Goal: Task Accomplishment & Management: Use online tool/utility

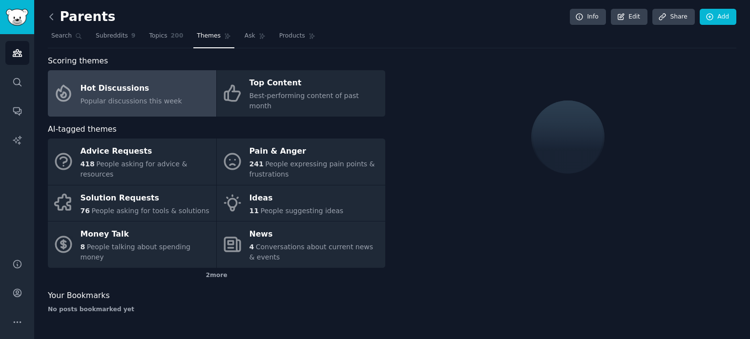
click at [52, 15] on icon at bounding box center [51, 17] width 3 height 6
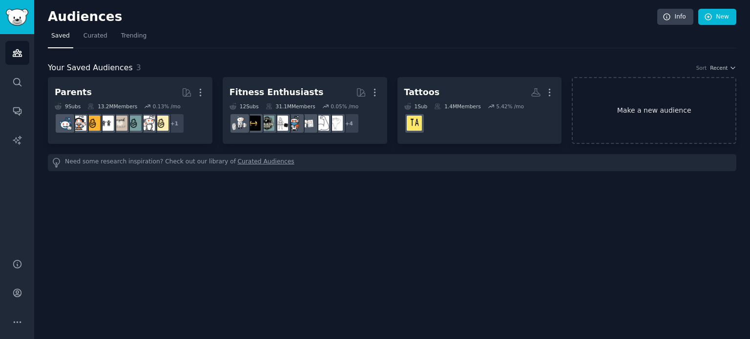
click at [647, 113] on link "Make a new audience" at bounding box center [654, 110] width 165 height 67
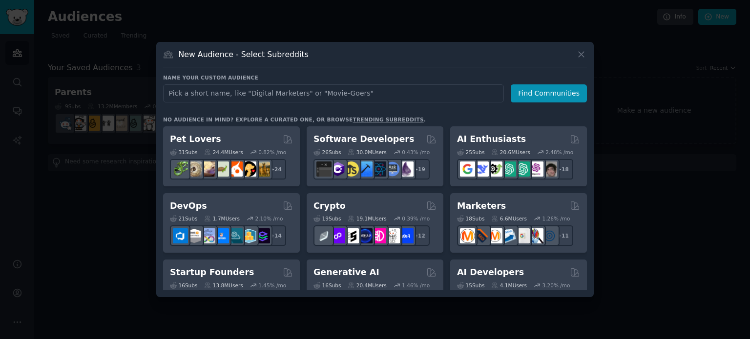
click at [382, 97] on input "text" at bounding box center [333, 93] width 341 height 18
type input "LinkedIn"
click at [535, 99] on button "Find Communities" at bounding box center [549, 93] width 76 height 18
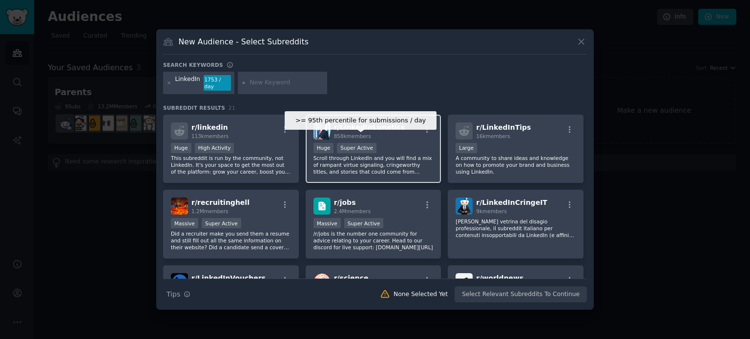
click at [368, 143] on div "Super Active" at bounding box center [357, 148] width 40 height 10
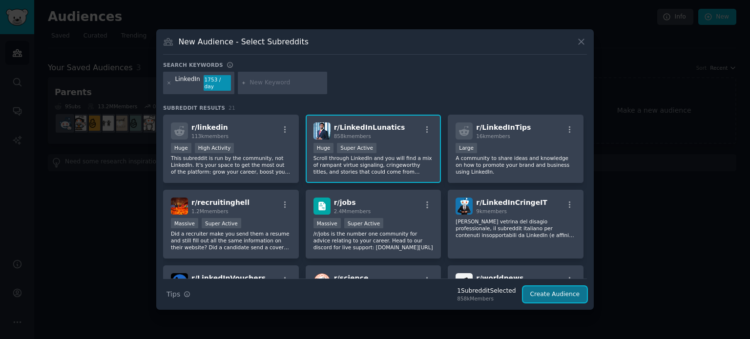
click at [552, 288] on button "Create Audience" at bounding box center [555, 295] width 64 height 17
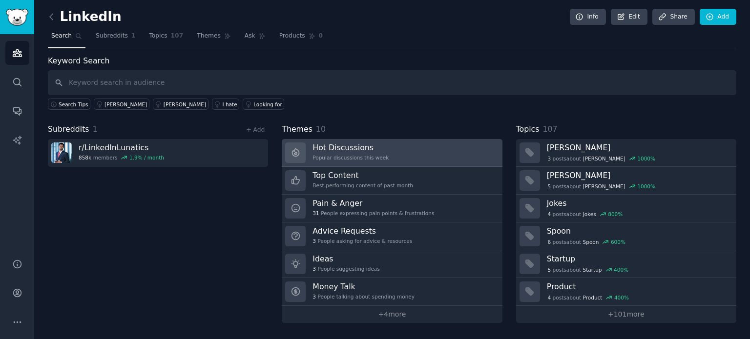
click at [359, 152] on div "Hot Discussions Popular discussions this week" at bounding box center [350, 153] width 76 height 21
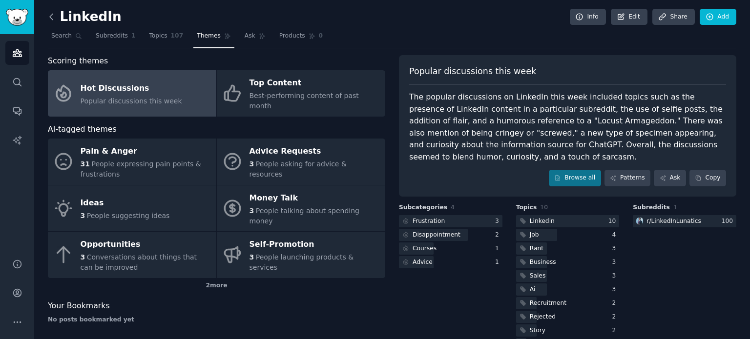
click at [50, 19] on icon at bounding box center [51, 17] width 10 height 10
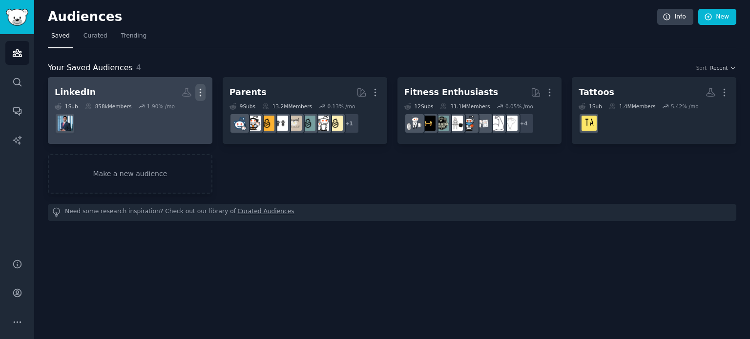
click at [198, 92] on icon "button" at bounding box center [200, 92] width 10 height 10
click at [172, 110] on p "Delete" at bounding box center [174, 113] width 22 height 10
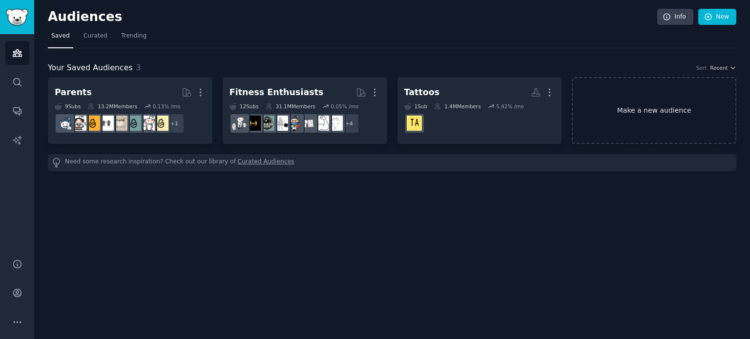
click at [637, 108] on link "Make a new audience" at bounding box center [654, 110] width 165 height 67
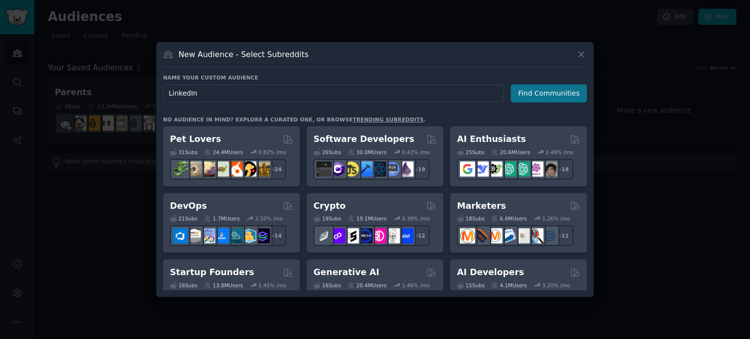
type input "LinkedIn"
click at [549, 93] on button "Find Communities" at bounding box center [549, 93] width 76 height 18
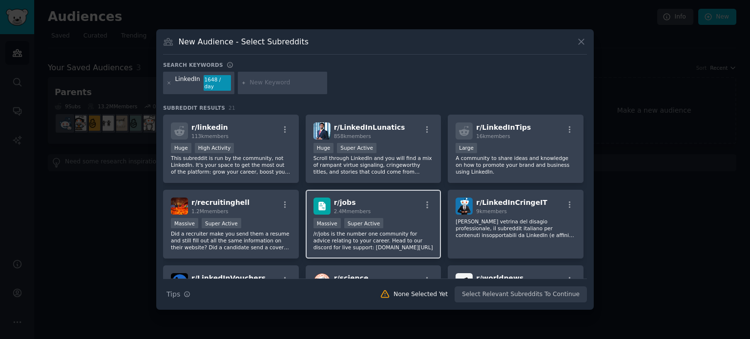
click at [352, 225] on div "Massive Super Active" at bounding box center [373, 224] width 120 height 12
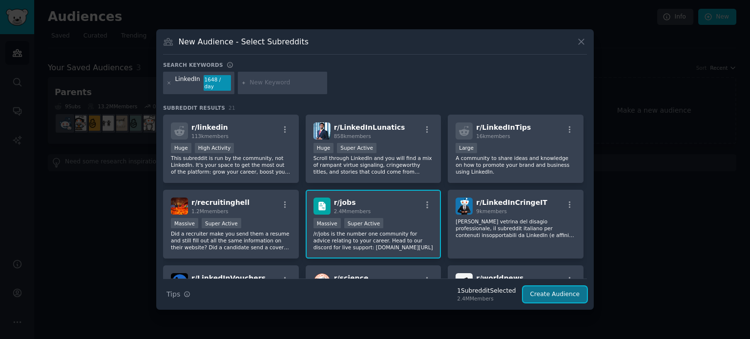
click at [542, 290] on button "Create Audience" at bounding box center [555, 295] width 64 height 17
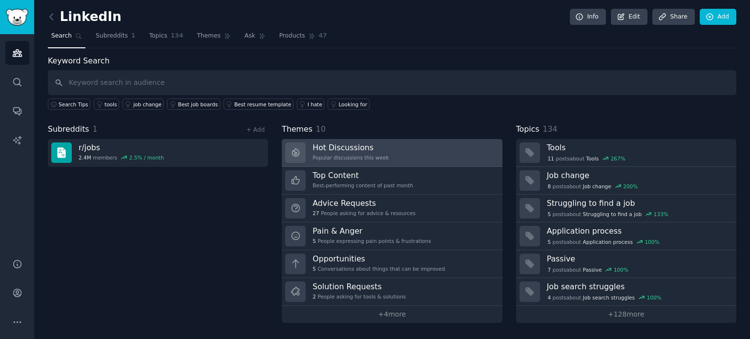
click at [344, 146] on h3 "Hot Discussions" at bounding box center [350, 148] width 76 height 10
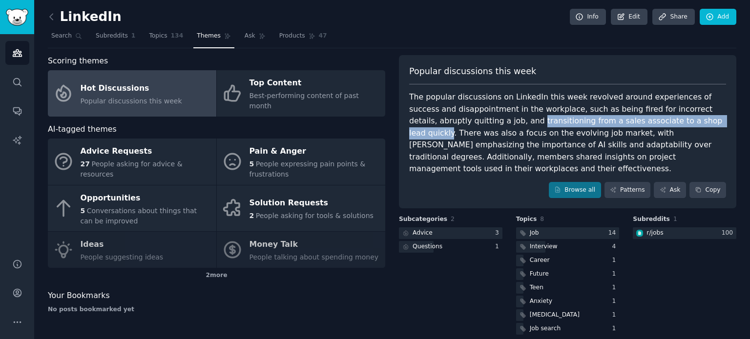
drag, startPoint x: 437, startPoint y: 122, endPoint x: 633, endPoint y: 123, distance: 195.3
click at [633, 123] on div "The popular discussions on LinkedIn this week revolved around experiences of su…" at bounding box center [567, 133] width 317 height 84
copy div "transitioning from a sales associate to a shop lead quickly"
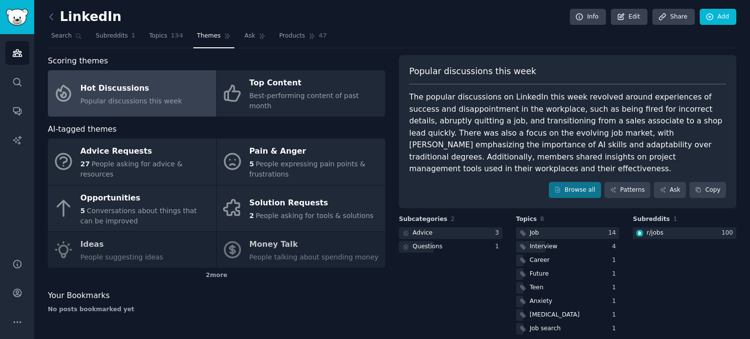
click at [498, 159] on div "The popular discussions on LinkedIn this week revolved around experiences of su…" at bounding box center [567, 133] width 317 height 84
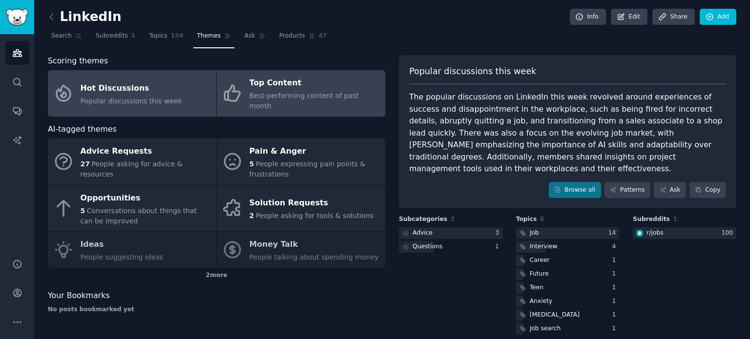
click at [283, 81] on div "Top Content" at bounding box center [314, 84] width 131 height 16
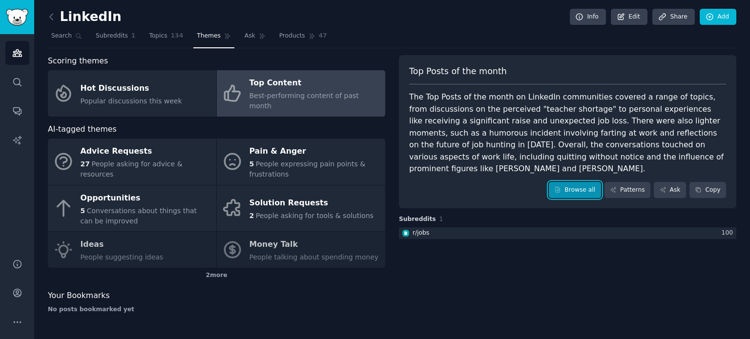
click at [579, 182] on link "Browse all" at bounding box center [575, 190] width 52 height 17
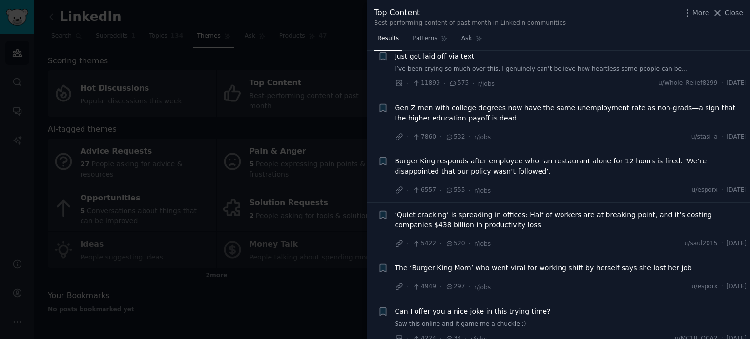
scroll to position [98, 0]
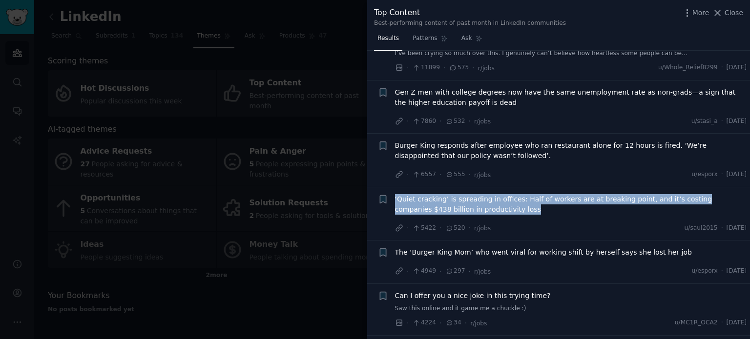
drag, startPoint x: 393, startPoint y: 193, endPoint x: 479, endPoint y: 207, distance: 87.6
click at [479, 207] on div "+ ‘Quiet cracking’ is spreading in offices: Half of workers are at breaking poi…" at bounding box center [562, 214] width 369 height 40
copy span "‘Quiet cracking’ is spreading in offices: Half of workers are at breaking point…"
